Goal: Navigation & Orientation: Find specific page/section

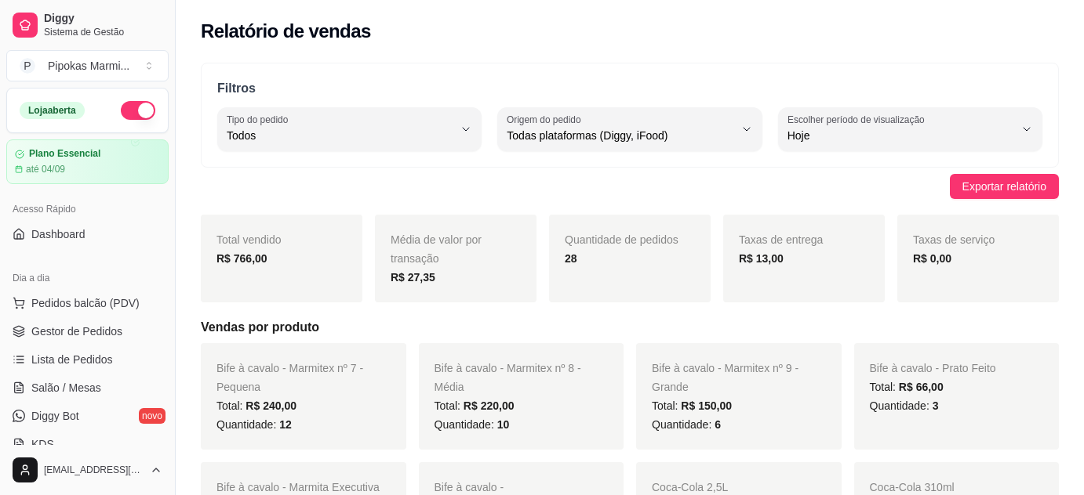
select select "ALL"
select select "0"
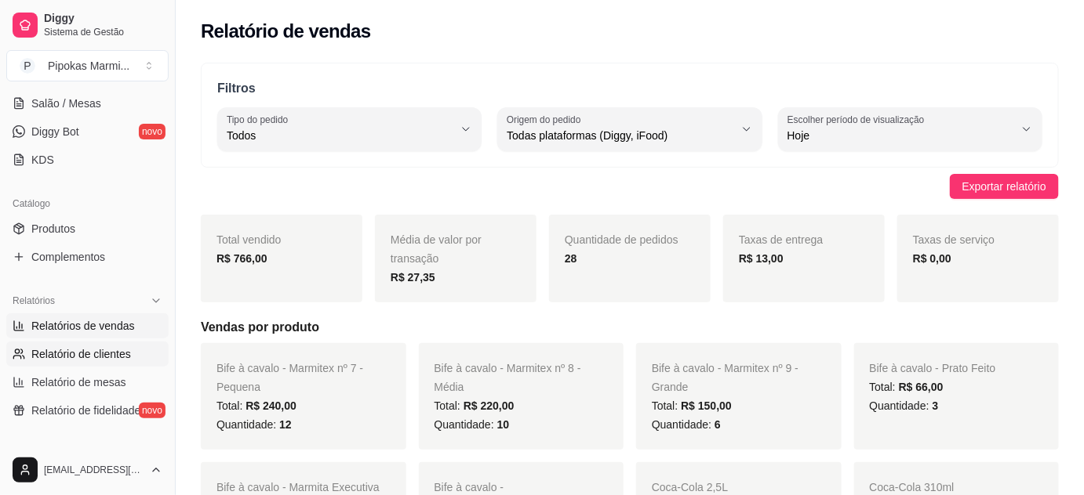
click at [115, 359] on span "Relatório de clientes" at bounding box center [81, 355] width 100 height 16
select select "30"
select select "HIGHEST_TOTAL_SPENT_WITH_ORDERS"
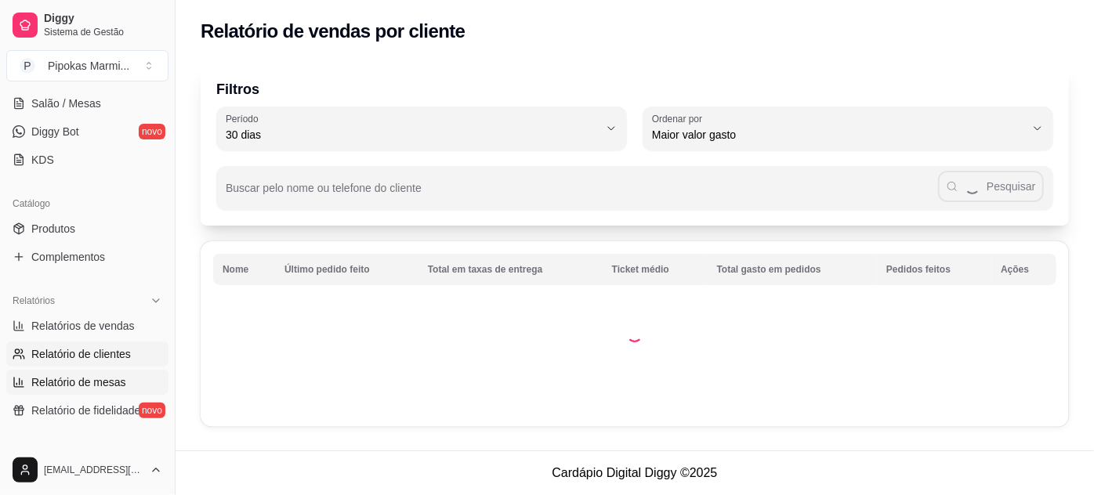
click at [104, 376] on span "Relatório de mesas" at bounding box center [78, 383] width 95 height 16
select select "TOTAL_OF_ORDERS"
select select "7"
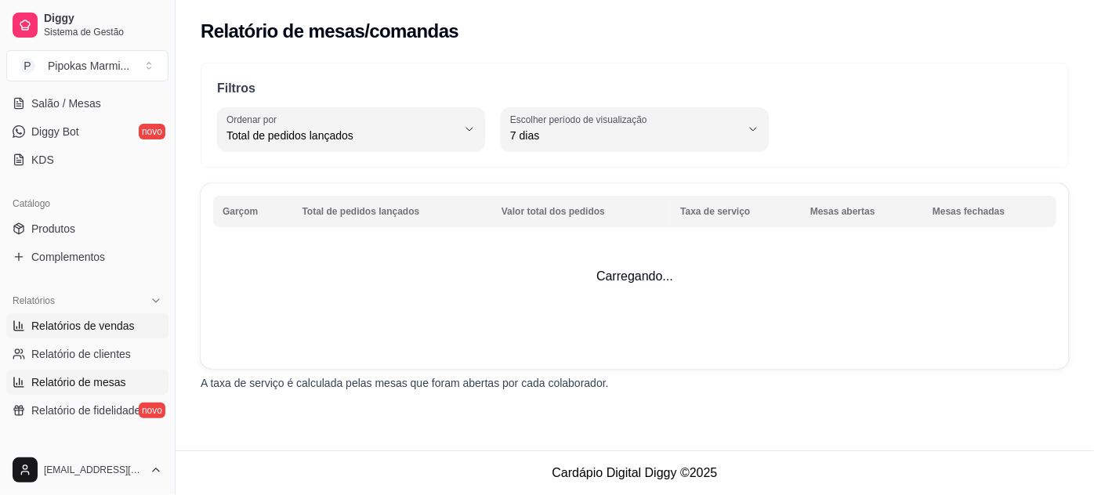
click at [127, 326] on span "Relatórios de vendas" at bounding box center [82, 326] width 103 height 16
select select "ALL"
select select "0"
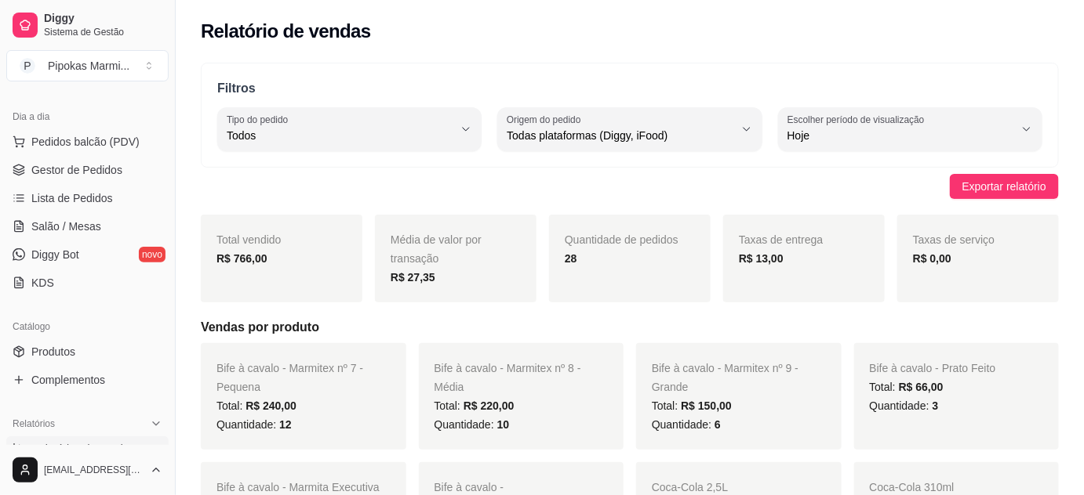
scroll to position [142, 0]
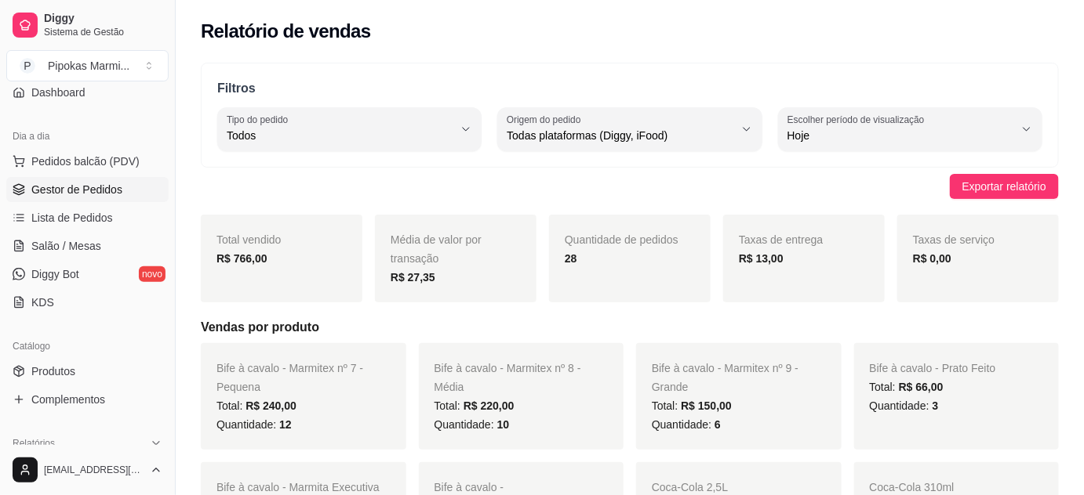
click at [94, 194] on span "Gestor de Pedidos" at bounding box center [76, 190] width 91 height 16
